Goal: Task Accomplishment & Management: Use online tool/utility

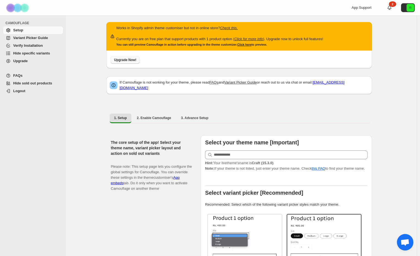
click at [127, 62] on span "Upgrade Now!" at bounding box center [125, 60] width 22 height 4
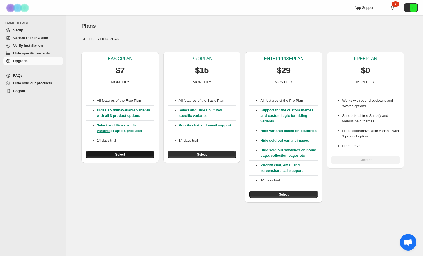
click at [123, 152] on span "Select" at bounding box center [120, 154] width 10 height 4
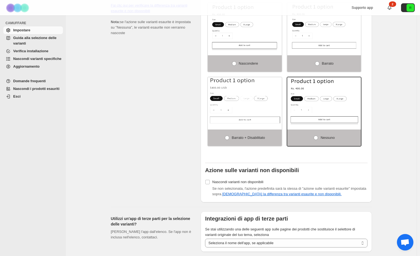
scroll to position [381, 0]
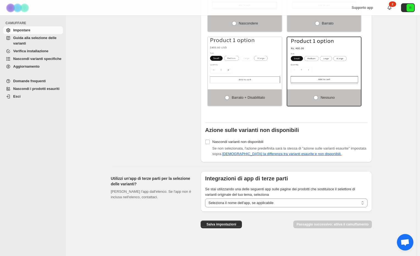
click at [22, 61] on font "Nascondi varianti specifiche" at bounding box center [37, 59] width 48 height 4
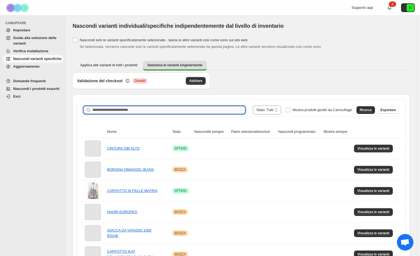
click at [143, 110] on input "Cerca il nome del prodotto" at bounding box center [168, 110] width 153 height 8
type input "********"
click at [367, 109] on font "Ricerca" at bounding box center [365, 110] width 12 height 4
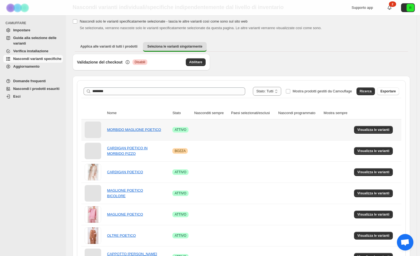
scroll to position [21, 0]
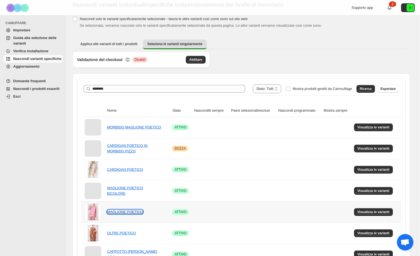
click at [121, 211] on font "MAGLIONE POETICO" at bounding box center [125, 211] width 36 height 4
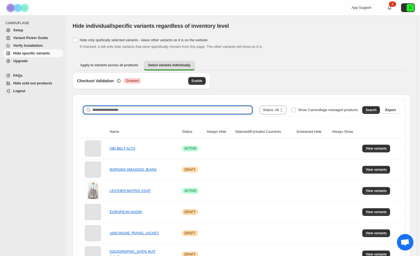
click at [163, 111] on input "Search product name" at bounding box center [172, 110] width 160 height 8
type input "********"
click at [374, 110] on span "Search" at bounding box center [370, 110] width 11 height 4
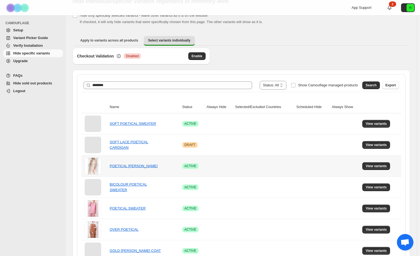
scroll to position [27, 0]
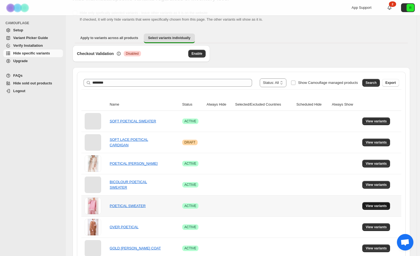
click at [382, 206] on span "View variants" at bounding box center [375, 205] width 21 height 4
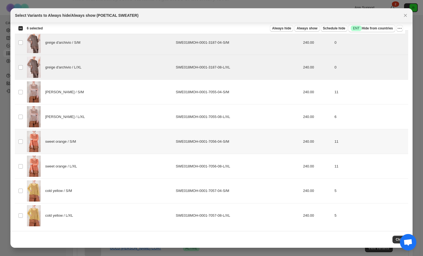
scroll to position [828, 0]
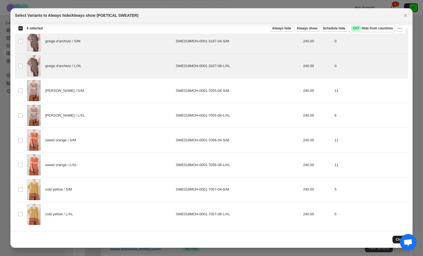
click at [396, 239] on span "Close" at bounding box center [399, 239] width 9 height 4
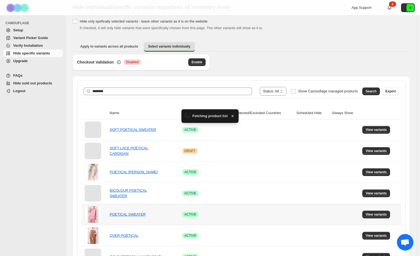
scroll to position [27, 0]
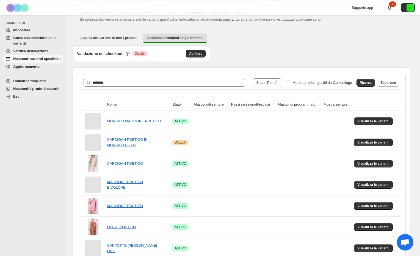
click at [296, 56] on div "Validazione del checkout Critico Disabili Abilitare" at bounding box center [240, 56] width 337 height 22
click at [369, 205] on font "Visualizza le varianti" at bounding box center [373, 206] width 32 height 4
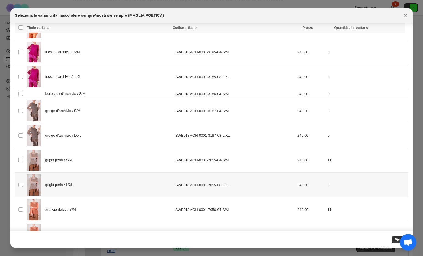
scroll to position [757, 0]
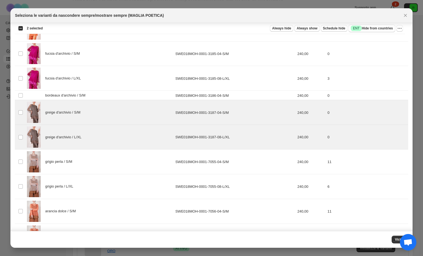
click at [382, 15] on div "Seleziona le varianti da nascondere sempre/mostrare sempre (MAGLIA POETICA)" at bounding box center [206, 15] width 383 height 5
drag, startPoint x: 408, startPoint y: 238, endPoint x: 416, endPoint y: 221, distance: 19.2
click at [419, 219] on body "**********" at bounding box center [211, 128] width 423 height 256
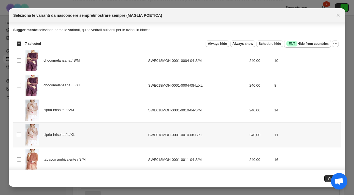
scroll to position [0, 0]
click at [213, 44] on span "Always hide" at bounding box center [217, 43] width 19 height 4
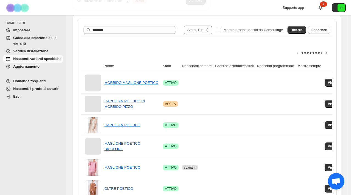
scroll to position [154, 0]
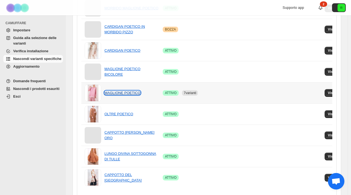
click at [122, 92] on font "MAGLIONE POETICO" at bounding box center [122, 93] width 36 height 4
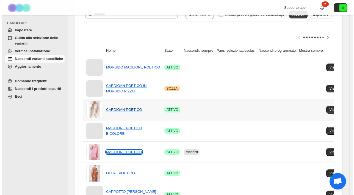
scroll to position [0, 0]
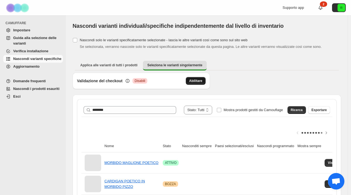
click at [197, 80] on font "Abilitare" at bounding box center [195, 81] width 13 height 4
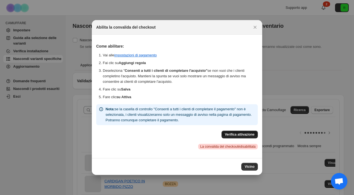
click at [242, 136] on font "Verifica attivazione" at bounding box center [240, 134] width 30 height 4
click at [248, 166] on font "Vicino" at bounding box center [249, 166] width 10 height 4
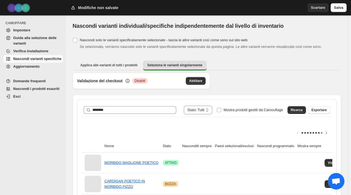
click at [336, 8] on font "Salva" at bounding box center [338, 7] width 9 height 4
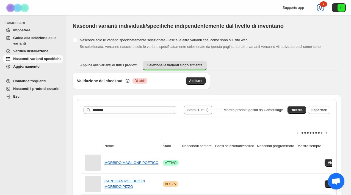
click at [323, 4] on div "2" at bounding box center [323, 3] width 7 height 5
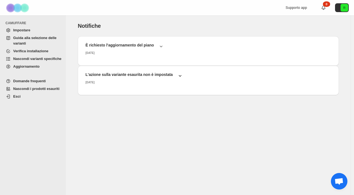
click at [181, 74] on icon "button" at bounding box center [179, 75] width 5 height 5
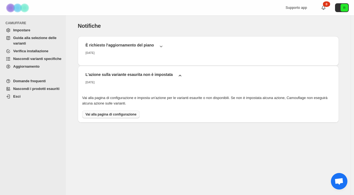
click at [106, 114] on font "Vai alla pagina di configurazione" at bounding box center [110, 114] width 51 height 4
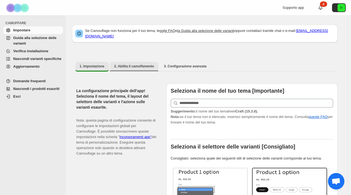
click at [134, 66] on font "2. Abilita il camuffamento" at bounding box center [134, 66] width 40 height 4
select select "**********"
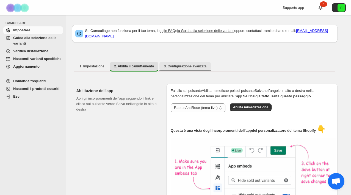
click at [194, 67] on font "3. Configurazione avanzata" at bounding box center [185, 66] width 43 height 4
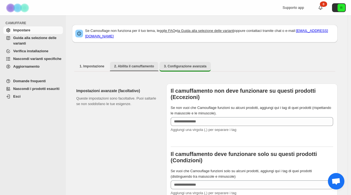
click at [135, 65] on font "2. Abilita il camuffamento" at bounding box center [134, 66] width 40 height 4
select select "**********"
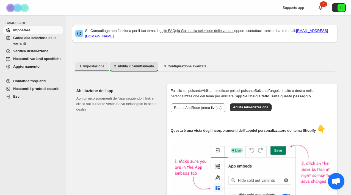
click at [98, 69] on button "1. Impostazione" at bounding box center [91, 66] width 33 height 9
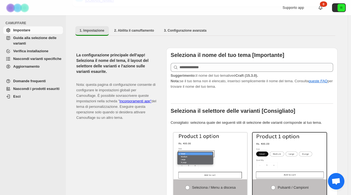
scroll to position [35, 0]
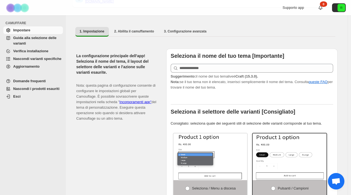
click at [24, 49] on span "Verifica installazione" at bounding box center [37, 50] width 49 height 5
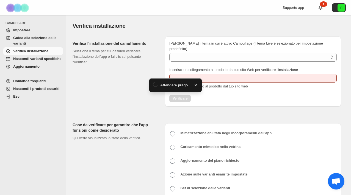
type input "**********"
select select "**********"
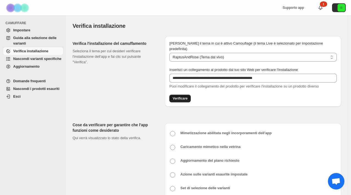
click at [185, 96] on font "Verificare" at bounding box center [179, 98] width 15 height 4
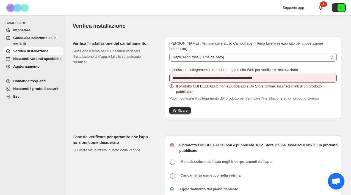
click at [26, 60] on font "Nascondi varianti specifiche" at bounding box center [37, 59] width 48 height 4
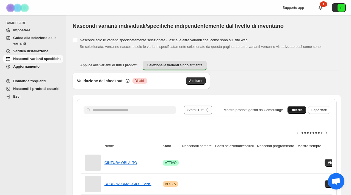
click at [298, 113] on button "Ricerca" at bounding box center [296, 110] width 18 height 8
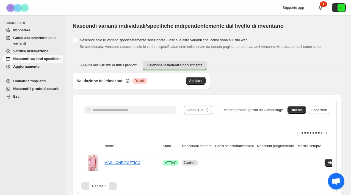
scroll to position [8, 0]
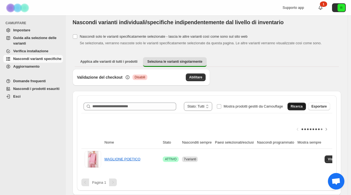
click at [300, 104] on font "Ricerca" at bounding box center [296, 106] width 12 height 4
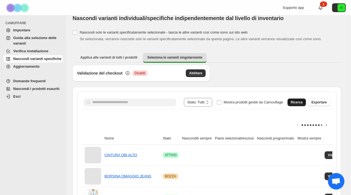
click at [294, 102] on font "Ricerca" at bounding box center [296, 102] width 12 height 4
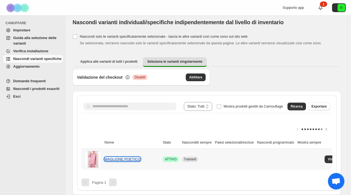
click at [116, 157] on font "MAGLIONE POETICO" at bounding box center [122, 159] width 36 height 4
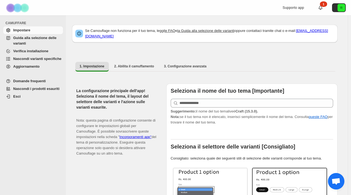
click at [29, 57] on font "Nascondi varianti specifiche" at bounding box center [37, 59] width 48 height 4
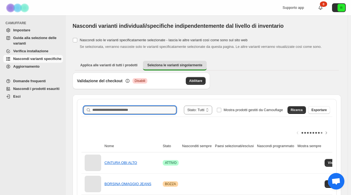
click at [101, 110] on input "Cerca il nome del prodotto" at bounding box center [134, 110] width 84 height 8
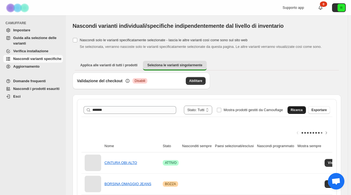
click at [301, 111] on font "Ricerca" at bounding box center [296, 110] width 12 height 4
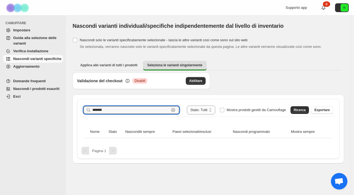
drag, startPoint x: 111, startPoint y: 111, endPoint x: 69, endPoint y: 110, distance: 41.2
click at [69, 110] on div "**********" at bounding box center [208, 89] width 284 height 148
click at [297, 108] on button "Ricerca" at bounding box center [299, 110] width 18 height 8
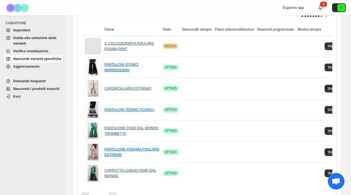
scroll to position [135, 0]
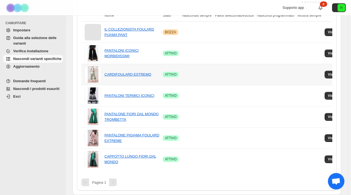
click at [131, 72] on div "CARDIFOULARD ESTREMO" at bounding box center [131, 74] width 55 height 5
click at [131, 72] on font "CARDIFOULARD ESTREMO" at bounding box center [127, 74] width 47 height 4
click at [333, 71] on button "Visualizza le varianti" at bounding box center [343, 75] width 39 height 8
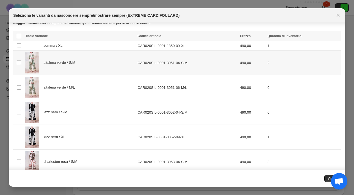
scroll to position [10, 0]
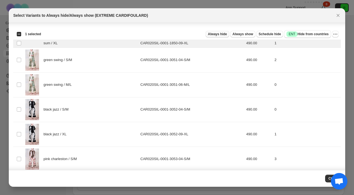
click at [216, 32] on span "Always hide" at bounding box center [217, 34] width 19 height 4
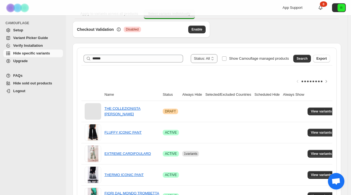
scroll to position [20, 0]
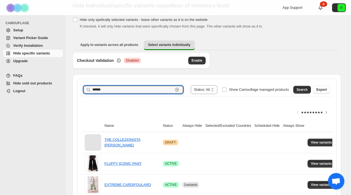
drag, startPoint x: 138, startPoint y: 91, endPoint x: 62, endPoint y: 91, distance: 75.8
click at [62, 91] on div "**********" at bounding box center [175, 142] width 351 height 325
type input "****"
click at [311, 90] on button "Search" at bounding box center [302, 90] width 18 height 8
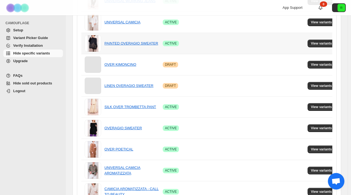
scroll to position [183, 0]
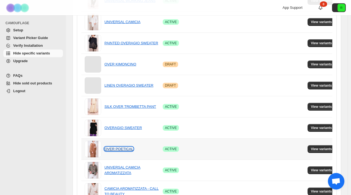
click at [118, 149] on link "OVER POETICAL" at bounding box center [118, 149] width 29 height 4
click at [320, 148] on span "View variants" at bounding box center [321, 149] width 21 height 4
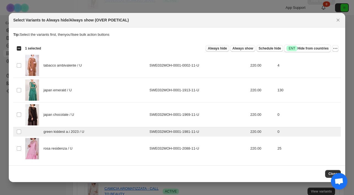
click at [217, 50] on span "Always hide" at bounding box center [217, 48] width 19 height 4
